Goal: Information Seeking & Learning: Learn about a topic

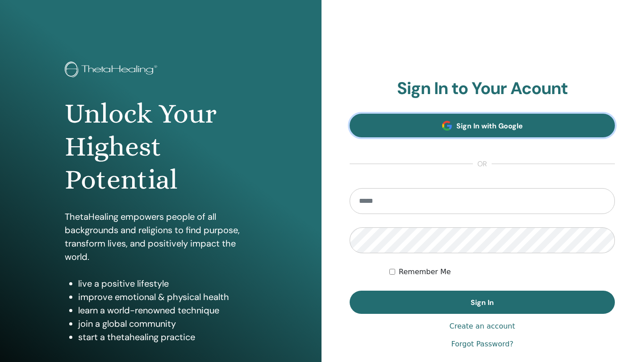
click at [465, 121] on span "Sign In with Google" at bounding box center [489, 125] width 66 height 9
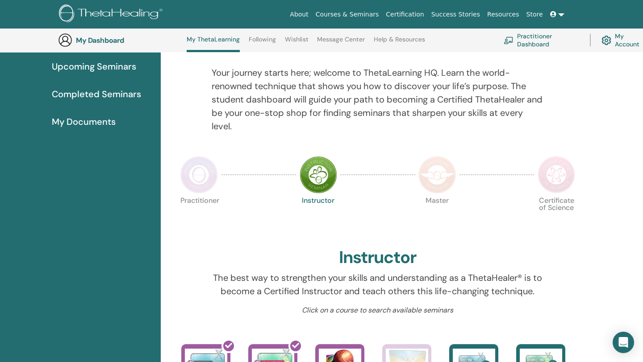
scroll to position [33, 0]
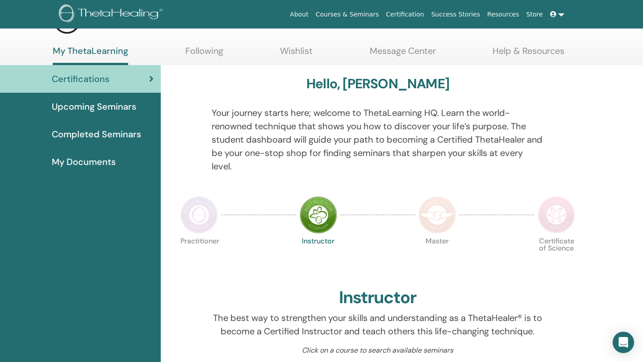
click at [201, 212] on img at bounding box center [198, 214] width 37 height 37
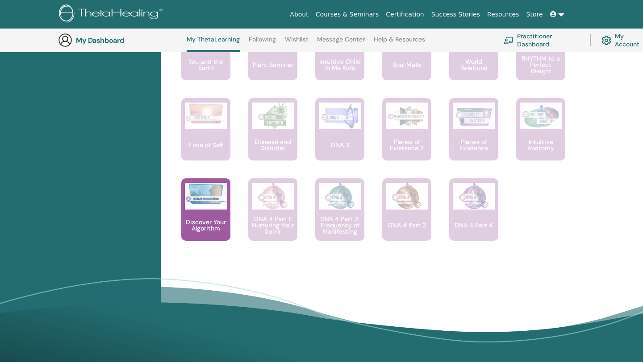
scroll to position [641, 0]
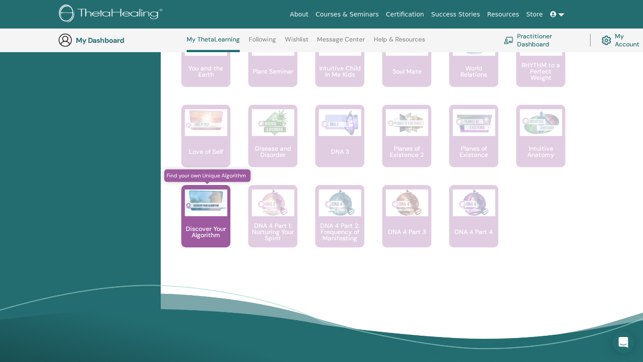
click at [206, 229] on p "Discover Your Algorithm" at bounding box center [205, 232] width 49 height 12
